Goal: Information Seeking & Learning: Check status

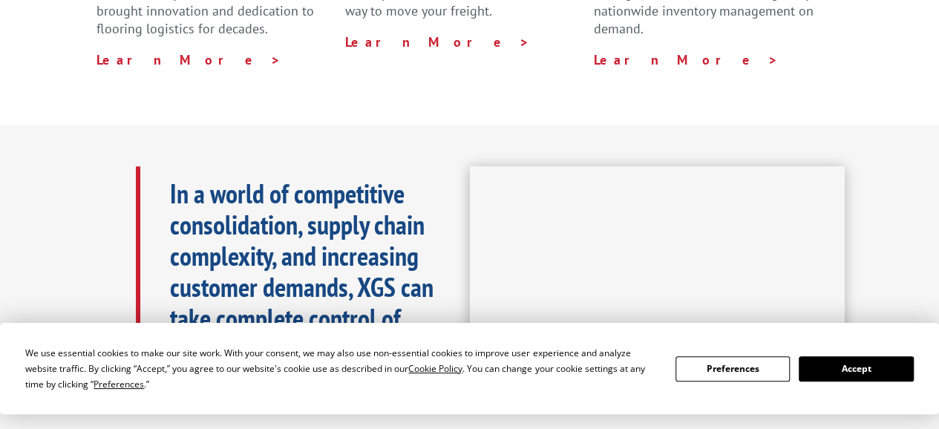
scroll to position [593, 0]
click at [861, 363] on button "Accept" at bounding box center [856, 368] width 114 height 25
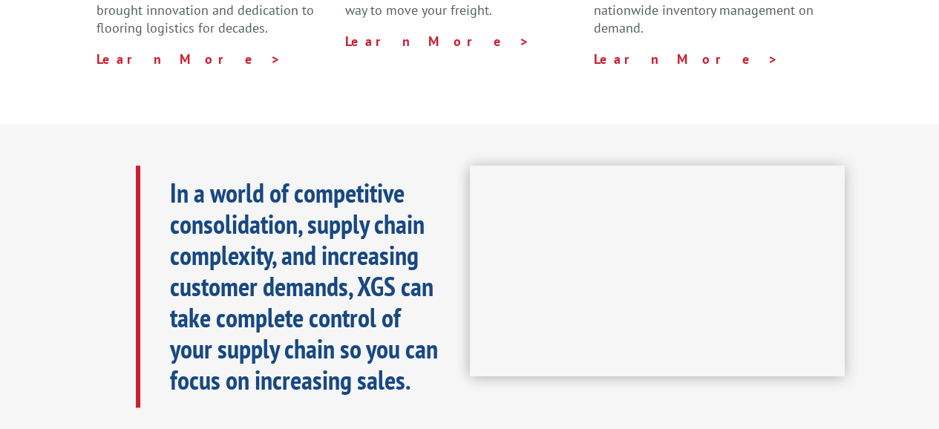
scroll to position [0, 0]
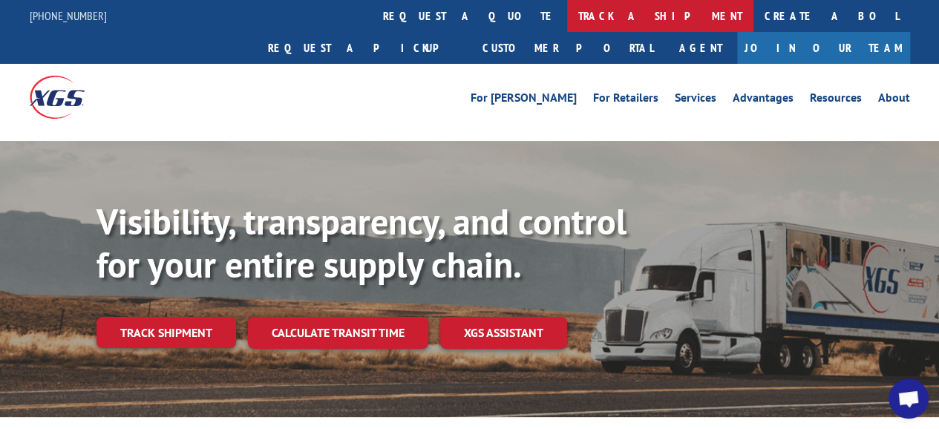
click at [567, 17] on link "track a shipment" at bounding box center [660, 16] width 186 height 32
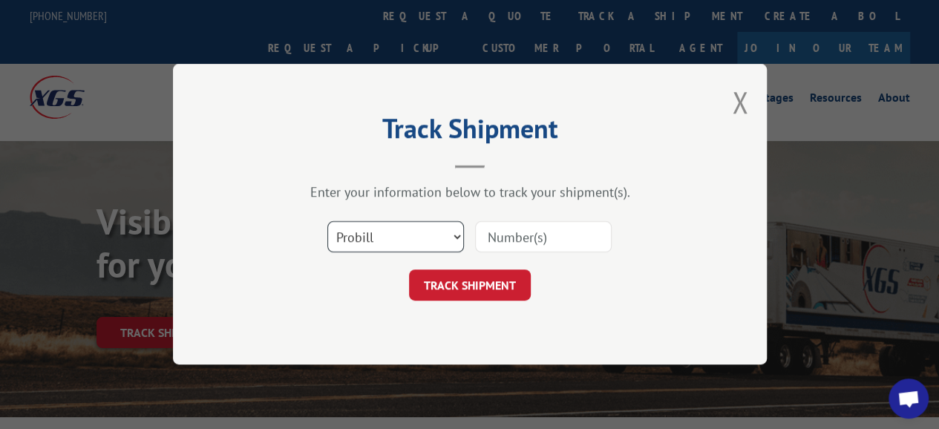
click at [426, 244] on select "Select category... Probill BOL PO" at bounding box center [396, 237] width 137 height 31
click at [541, 240] on input at bounding box center [543, 237] width 137 height 31
click at [461, 237] on select "Select category... Probill BOL PO" at bounding box center [396, 237] width 137 height 31
click at [460, 237] on select "Select category... Probill BOL PO" at bounding box center [396, 237] width 137 height 31
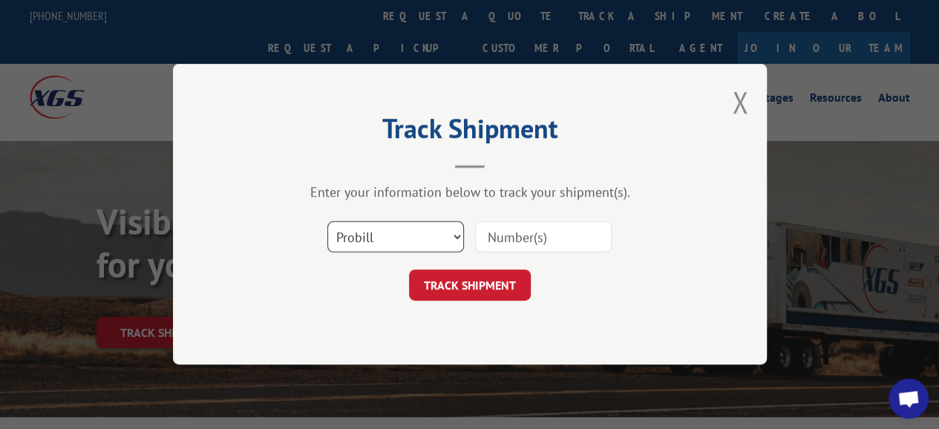
click at [328, 222] on select "Select category... Probill BOL PO" at bounding box center [396, 237] width 137 height 31
click at [406, 230] on select "Select category... Probill BOL PO" at bounding box center [396, 237] width 137 height 31
click at [362, 221] on div "Select category... Probill BOL PO" at bounding box center [395, 238] width 135 height 34
click at [535, 225] on input at bounding box center [543, 237] width 137 height 31
paste input "WG98306607"
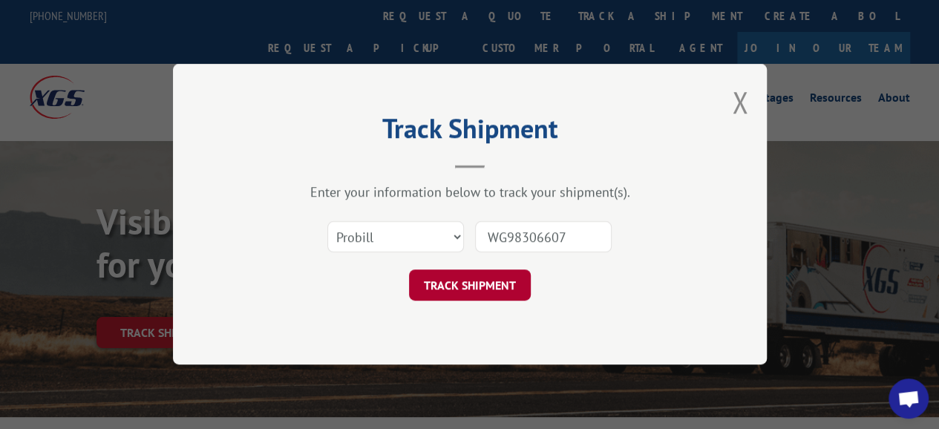
type input "WG98306607"
click at [509, 273] on button "TRACK SHIPMENT" at bounding box center [470, 285] width 122 height 31
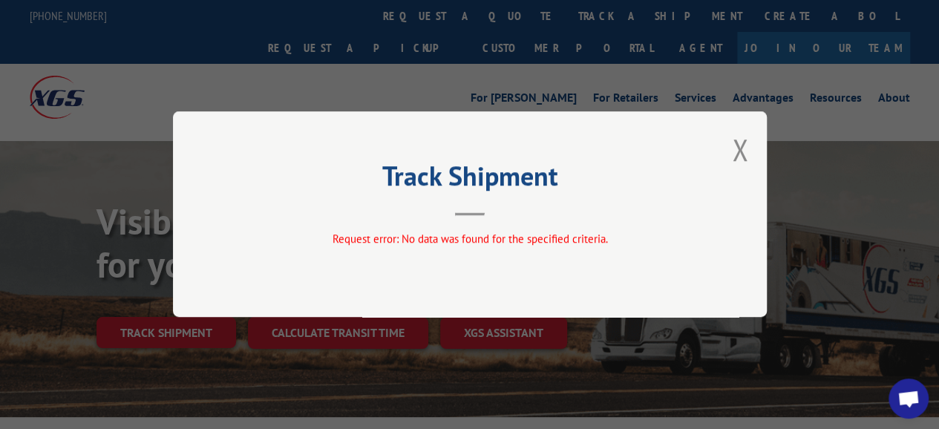
click at [742, 124] on div "Track Shipment Request error: No data was found for the specified criteria." at bounding box center [470, 214] width 594 height 206
click at [743, 144] on button "Close modal" at bounding box center [740, 149] width 16 height 39
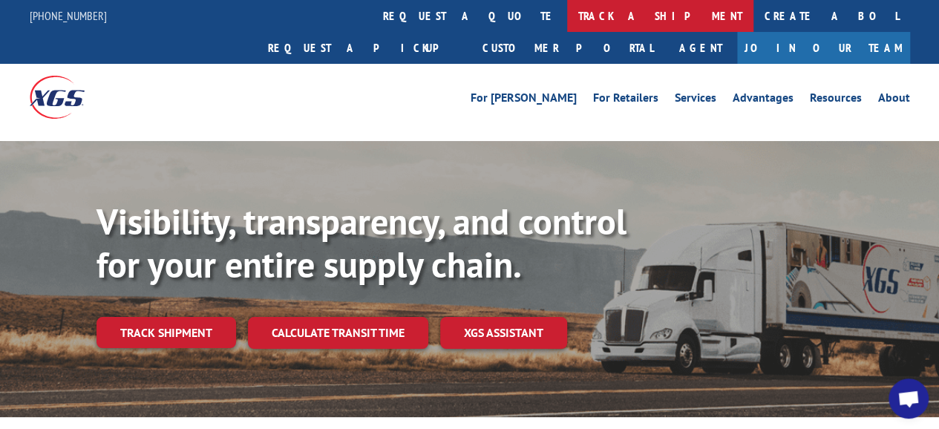
click at [567, 19] on link "track a shipment" at bounding box center [660, 16] width 186 height 32
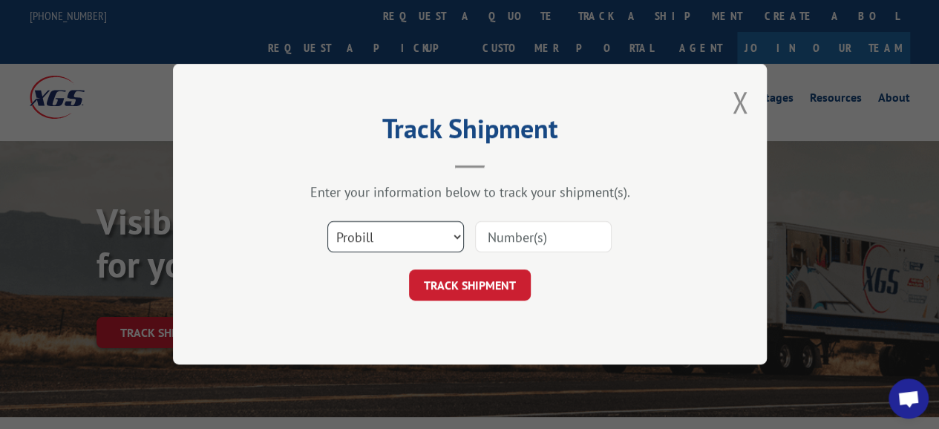
click at [457, 237] on select "Select category... Probill BOL PO" at bounding box center [396, 237] width 137 height 31
select select "bol"
click at [328, 222] on select "Select category... Probill BOL PO" at bounding box center [396, 237] width 137 height 31
click at [523, 238] on input at bounding box center [543, 237] width 137 height 31
paste input "WG98306607"
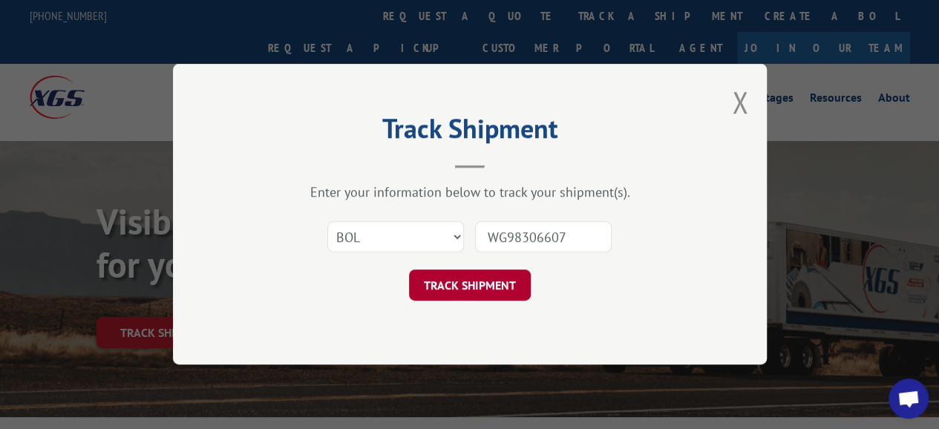
type input "WG98306607"
click at [495, 279] on button "TRACK SHIPMENT" at bounding box center [470, 285] width 122 height 31
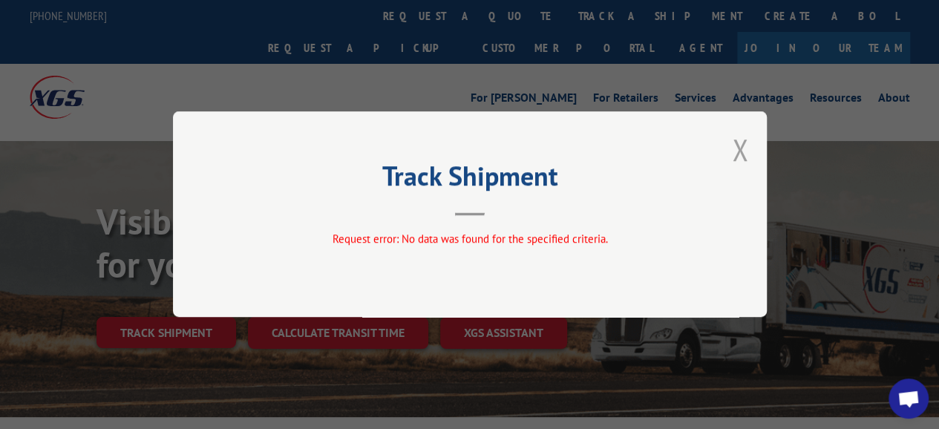
click at [745, 147] on button "Close modal" at bounding box center [740, 149] width 16 height 39
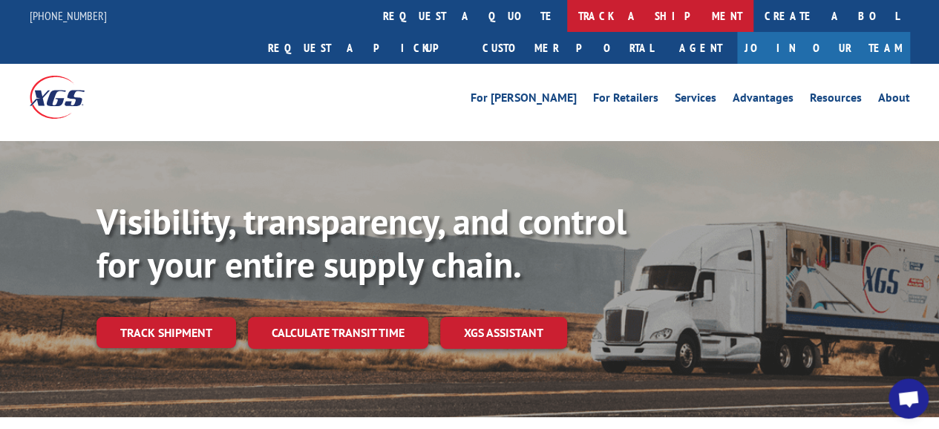
click at [567, 20] on link "track a shipment" at bounding box center [660, 16] width 186 height 32
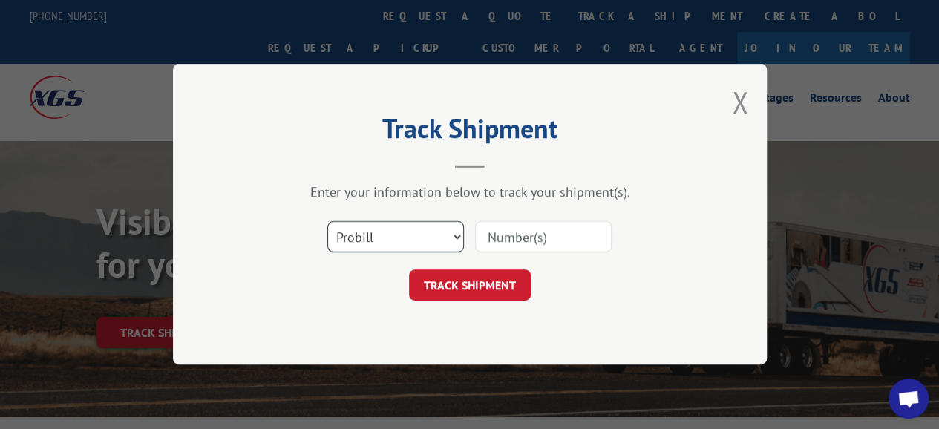
click at [442, 232] on select "Select category... Probill BOL PO" at bounding box center [396, 237] width 137 height 31
select select "po"
click at [328, 222] on select "Select category... Probill BOL PO" at bounding box center [396, 237] width 137 height 31
click at [540, 238] on input at bounding box center [543, 237] width 137 height 31
paste input "WG98306607"
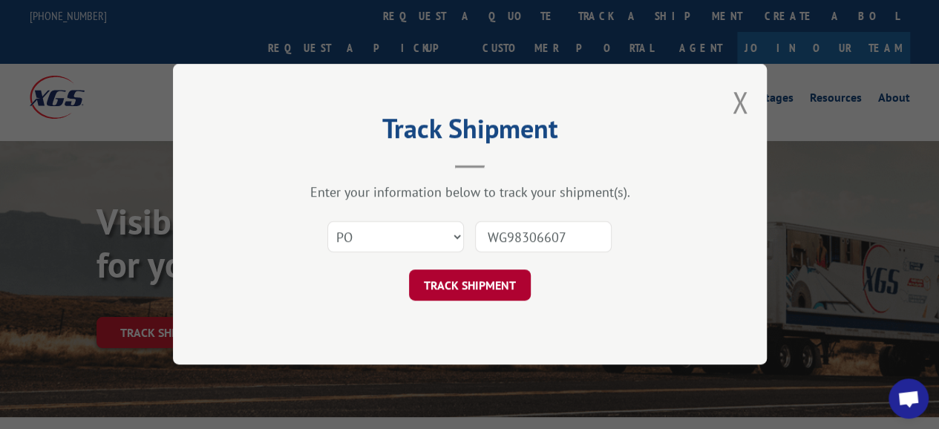
type input "WG98306607"
click at [511, 278] on button "TRACK SHIPMENT" at bounding box center [470, 285] width 122 height 31
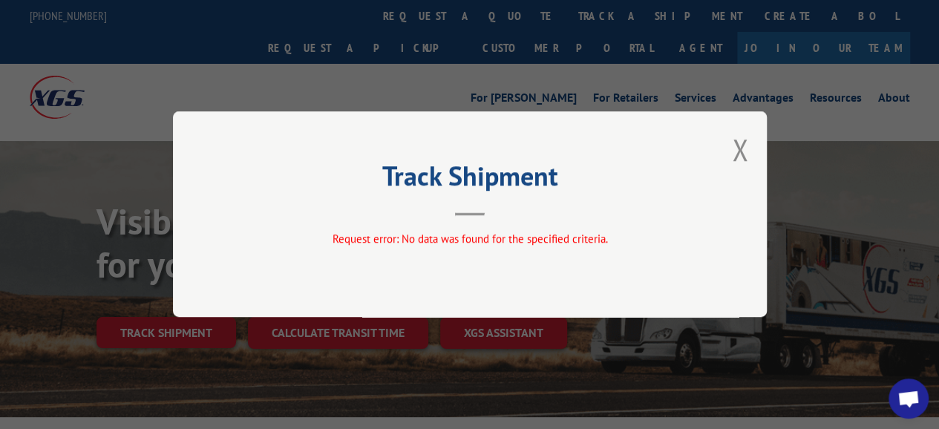
click at [729, 151] on div "Track Shipment Request error: No data was found for the specified criteria." at bounding box center [470, 214] width 594 height 206
click at [747, 153] on button "Close modal" at bounding box center [740, 149] width 16 height 39
